Goal: Transaction & Acquisition: Purchase product/service

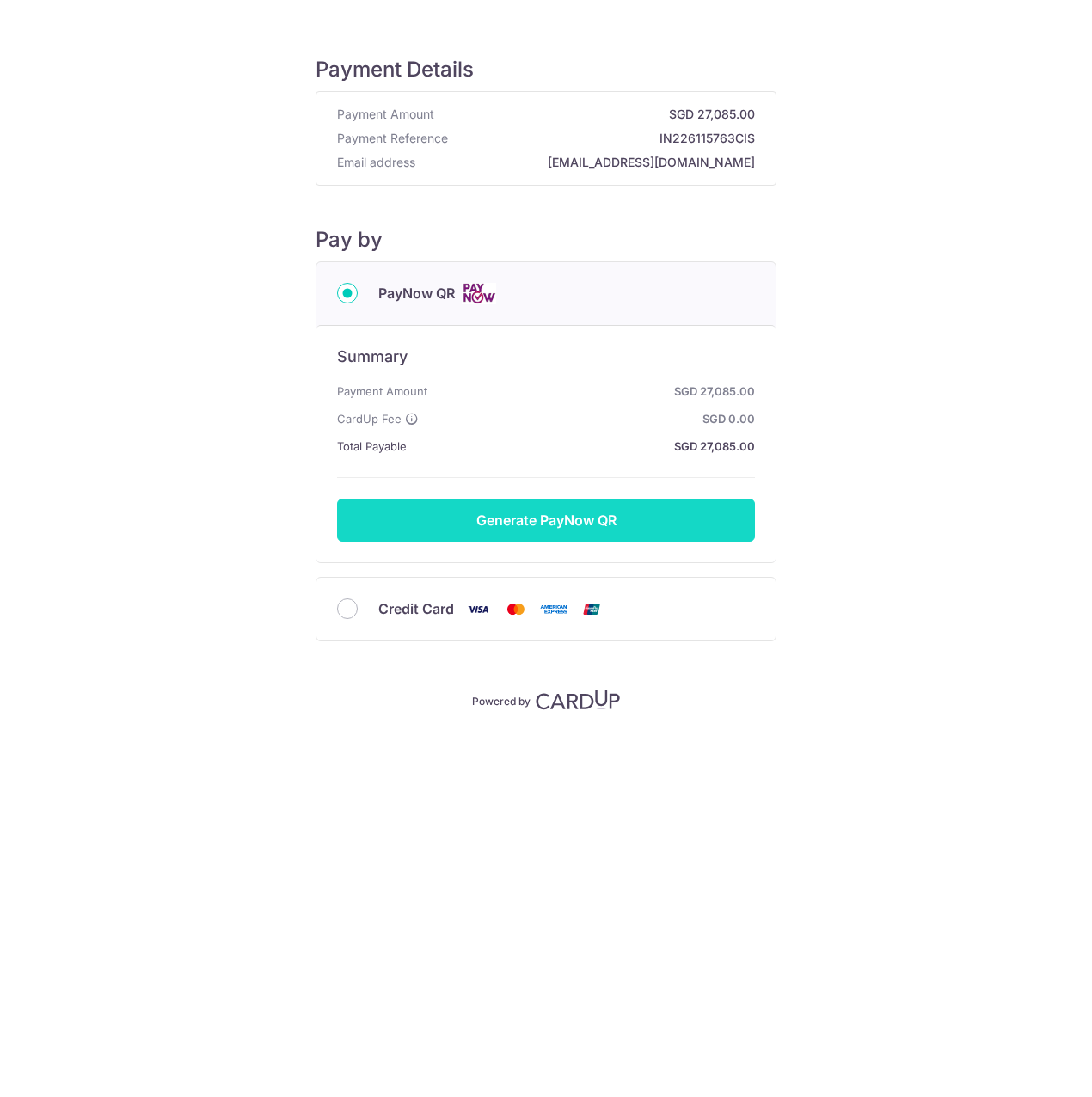
click at [531, 528] on button "Generate PayNow QR" at bounding box center [546, 519] width 418 height 43
click at [495, 520] on button "Generate PayNow QR" at bounding box center [546, 519] width 418 height 43
